Goal: Task Accomplishment & Management: Complete application form

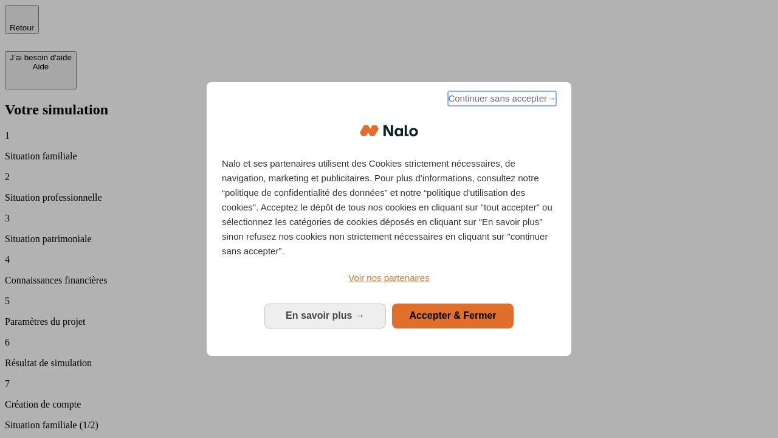
click at [501, 100] on span "Continuer sans accepter →" at bounding box center [502, 98] width 108 height 15
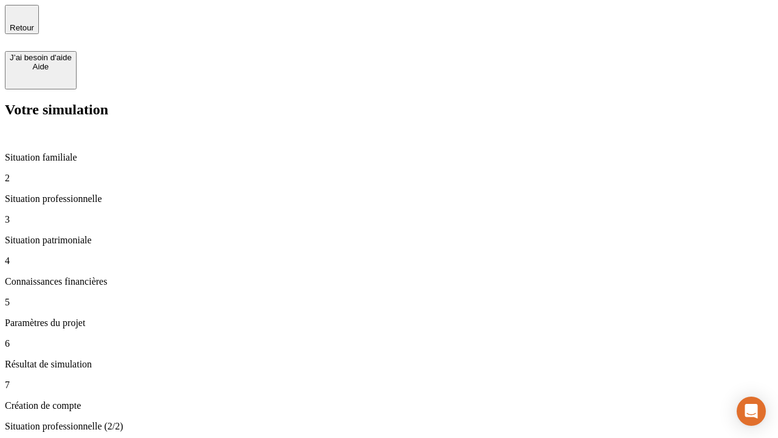
type input "30 000"
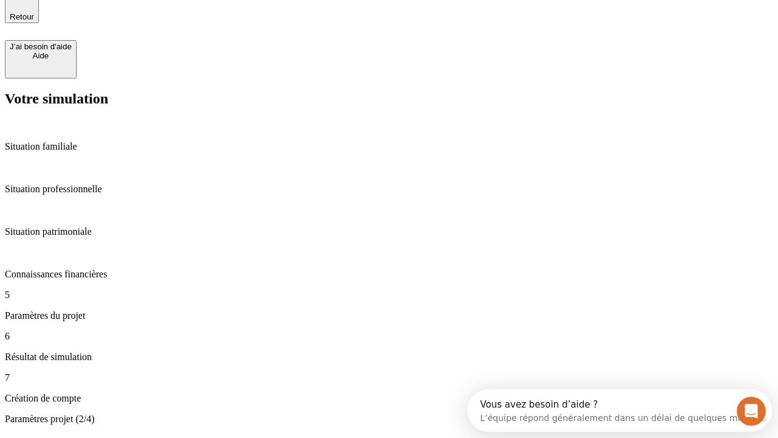
type input "25"
type input "1 000"
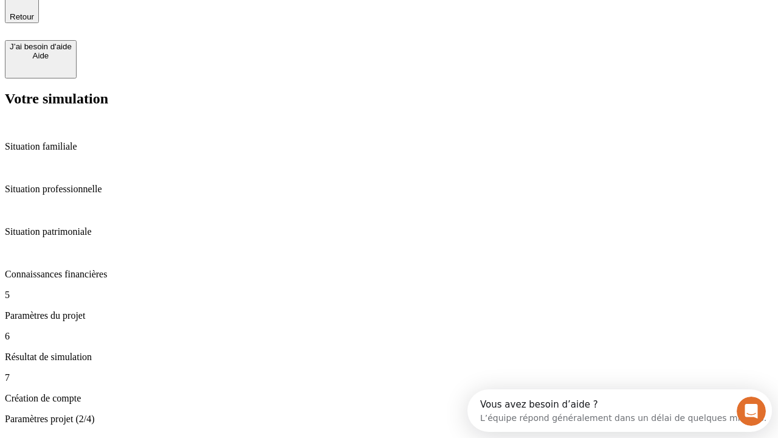
type input "640"
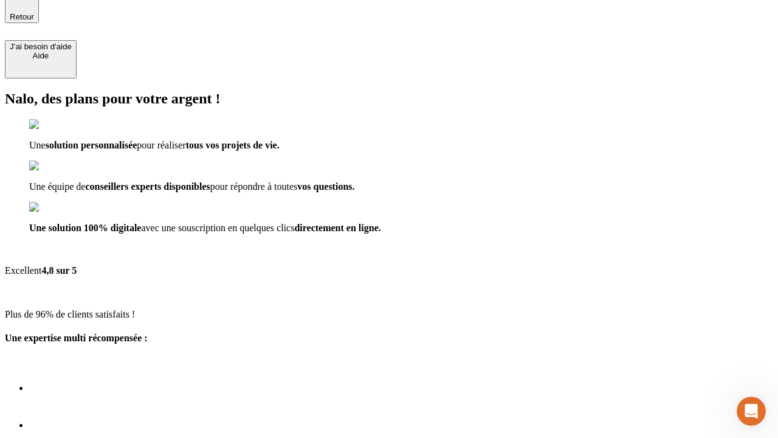
type input "[EMAIL_ADDRESS][PERSON_NAME][DOMAIN_NAME]"
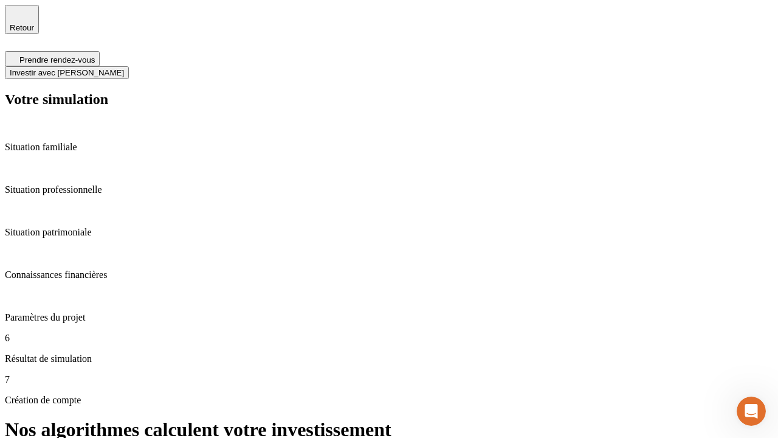
click at [124, 68] on span "Investir avec [PERSON_NAME]" at bounding box center [67, 72] width 114 height 9
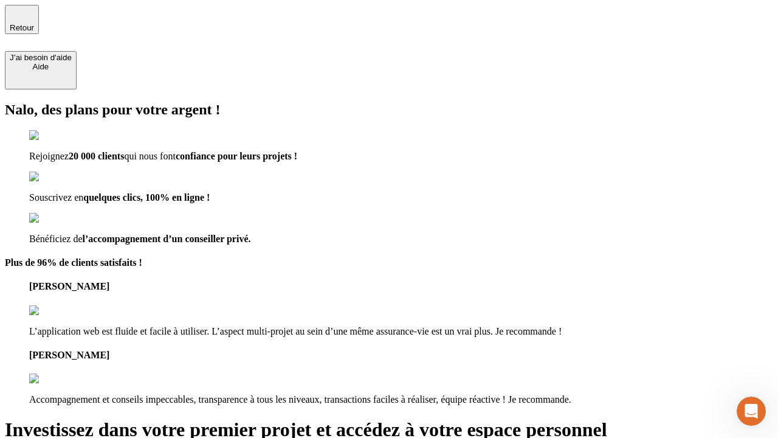
type input "[EMAIL_ADDRESS][PERSON_NAME][DOMAIN_NAME]"
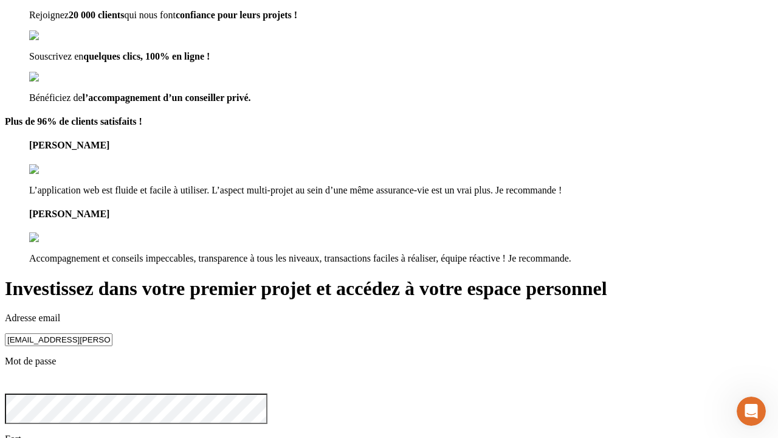
scroll to position [38, 0]
